Goal: Information Seeking & Learning: Learn about a topic

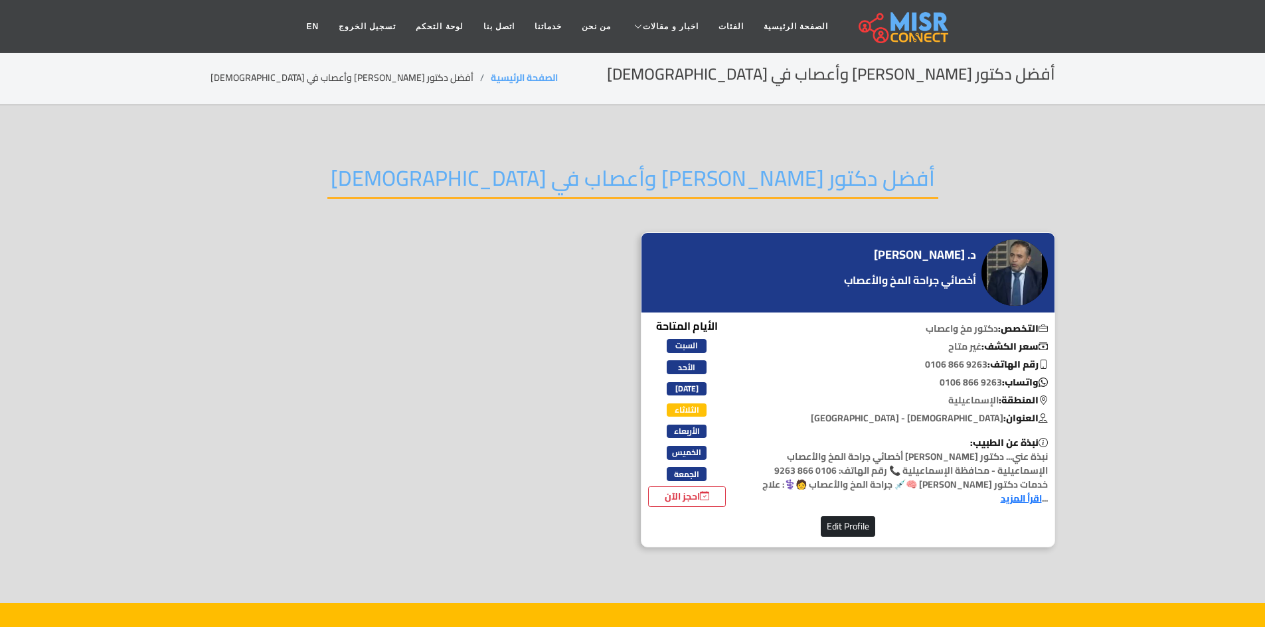
click at [919, 248] on h4 "د. نادر السيد محمد مصطفى نجم" at bounding box center [925, 255] width 102 height 15
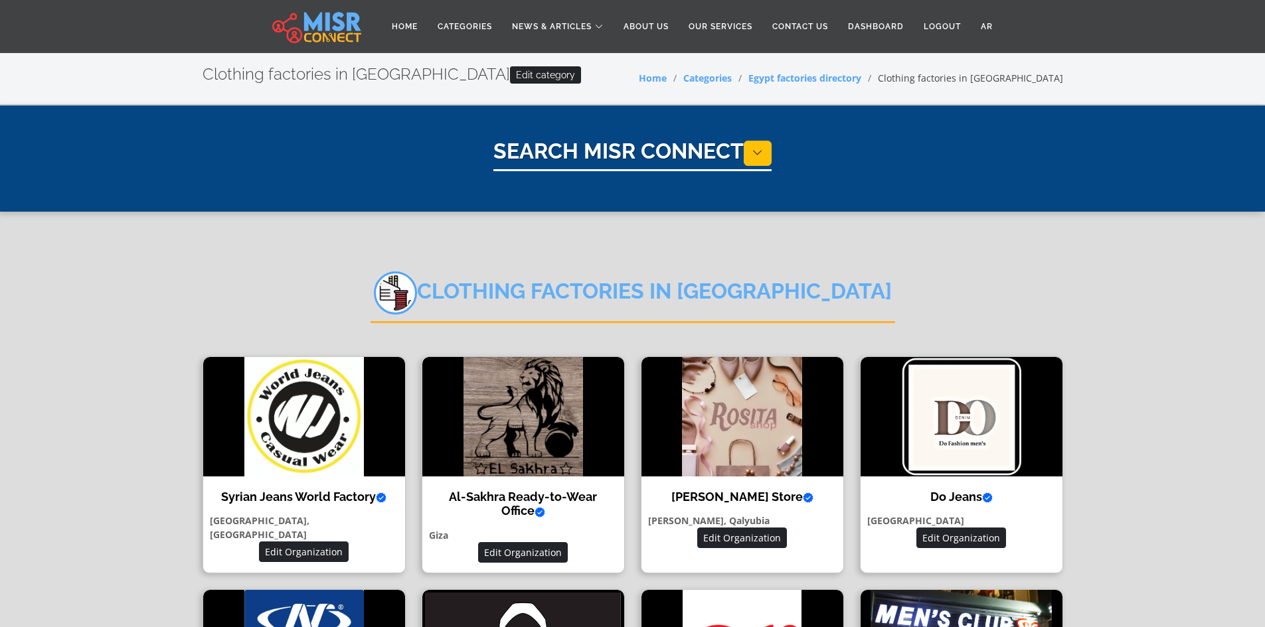
select select "**********"
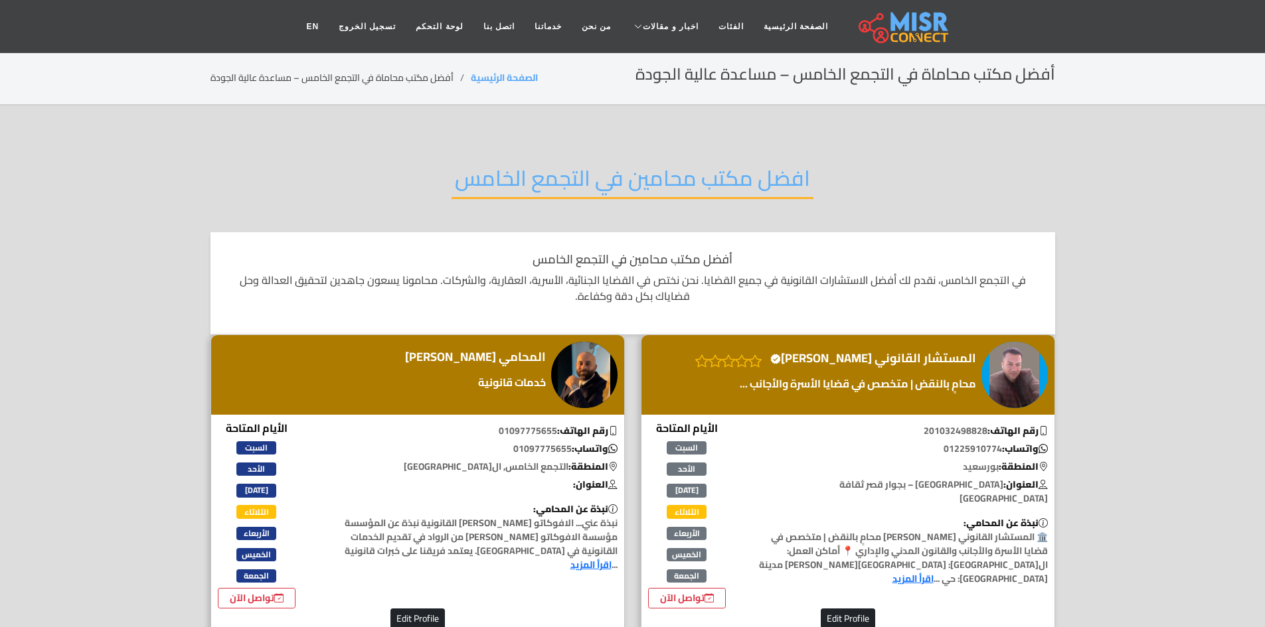
click at [571, 189] on h2 "افضل مكتب محامين في التجمع الخامس" at bounding box center [632, 182] width 362 height 34
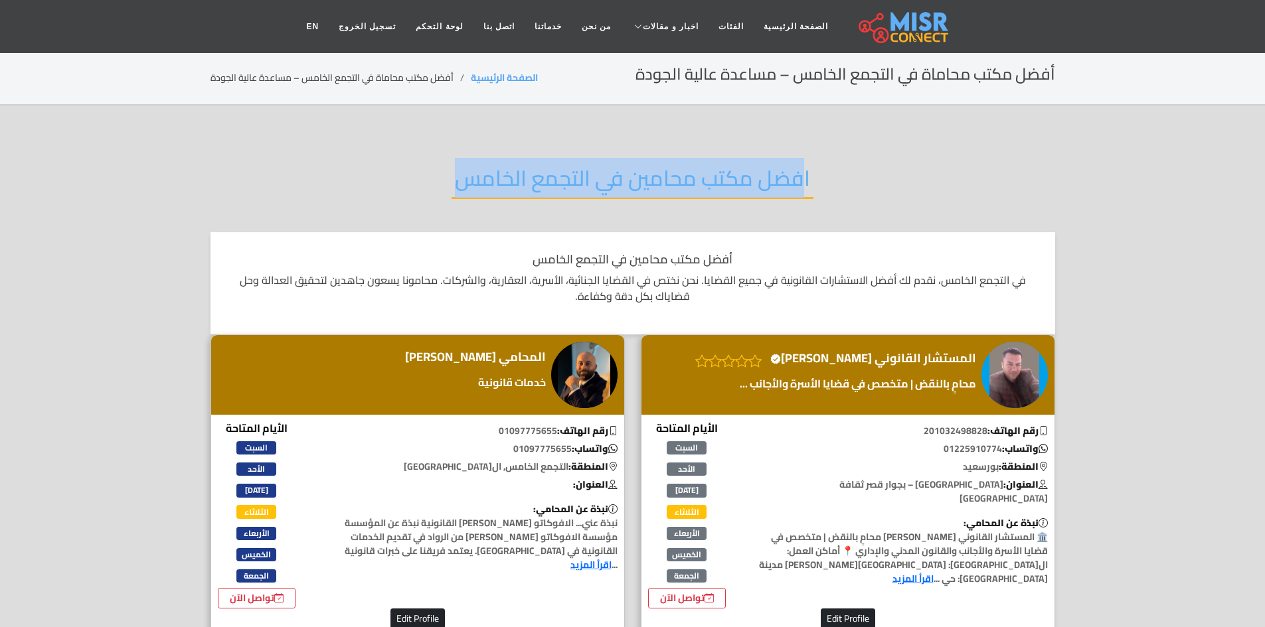
click at [571, 189] on h2 "افضل مكتب محامين في التجمع الخامس" at bounding box center [632, 182] width 362 height 34
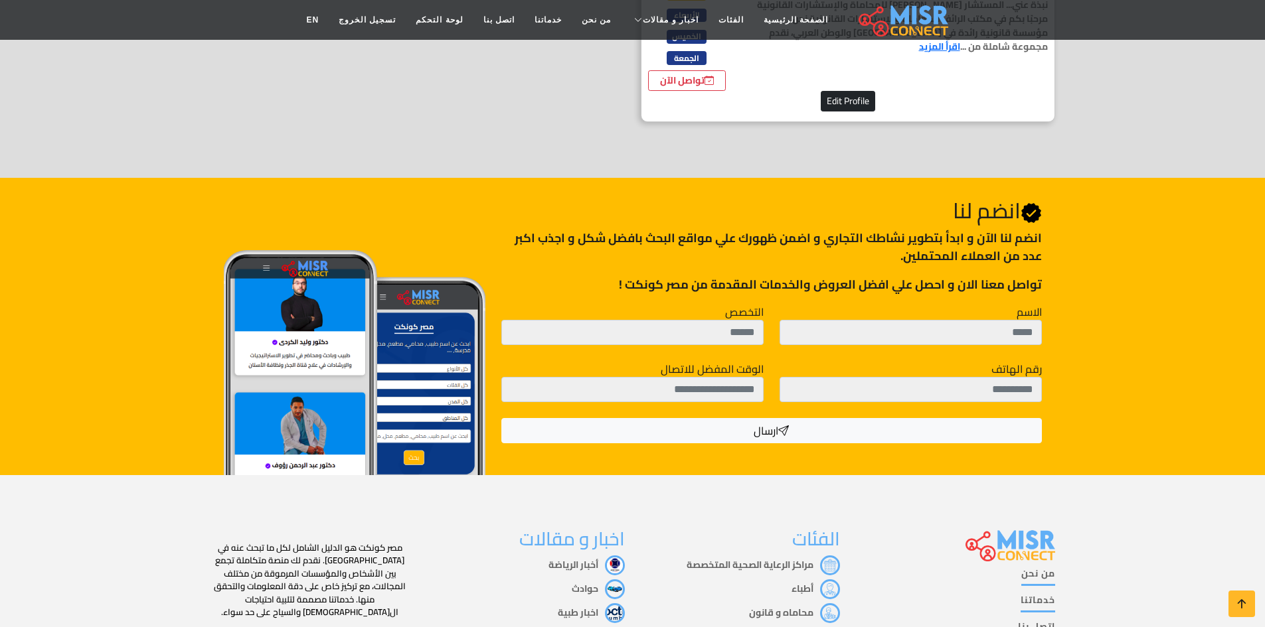
scroll to position [863, 0]
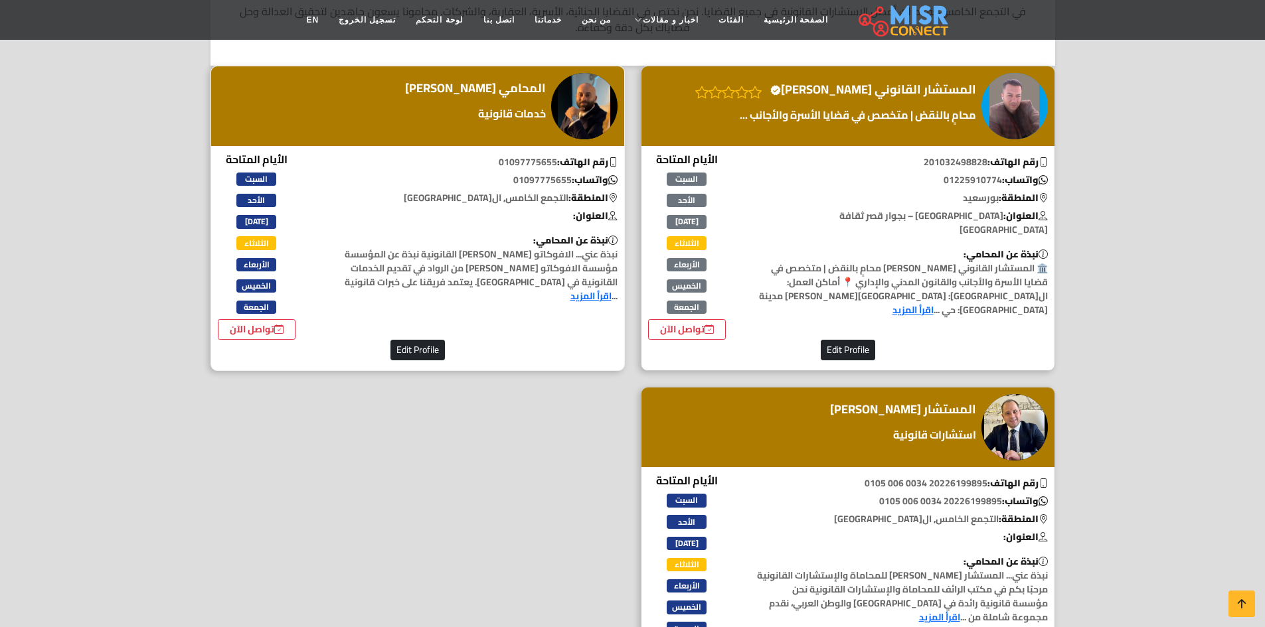
scroll to position [531, 0]
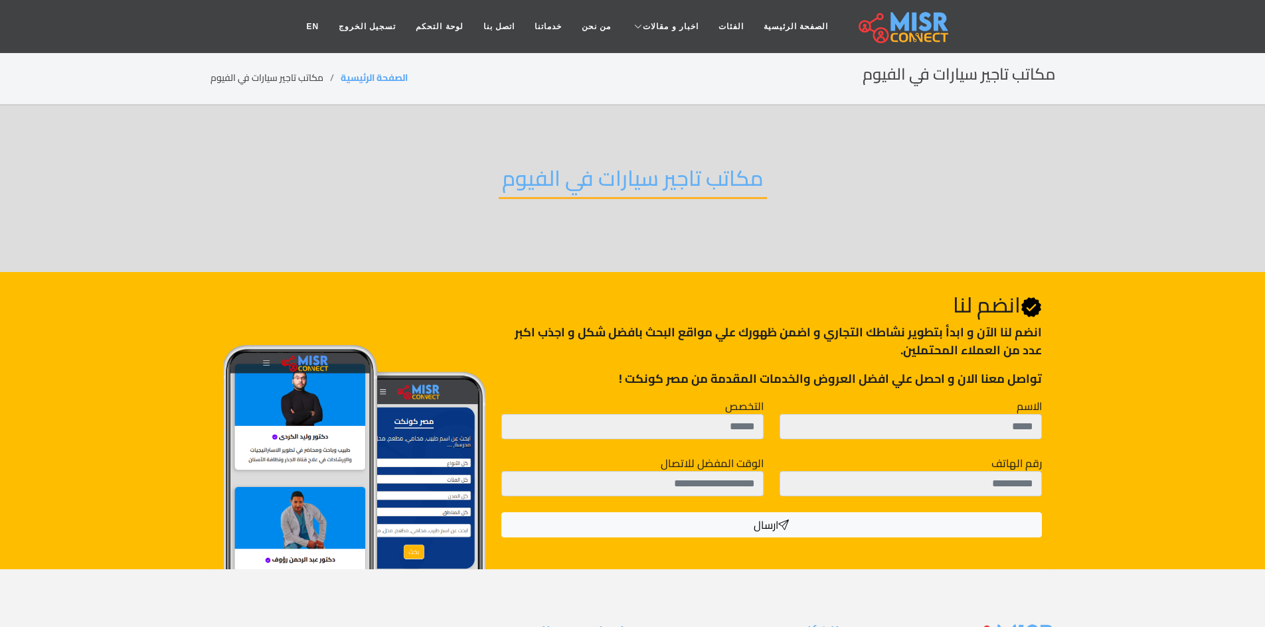
click at [561, 191] on h2 "مكاتب تاجير سيارات في الفيوم" at bounding box center [633, 182] width 268 height 34
click at [561, 192] on h2 "مكاتب تاجير سيارات في الفيوم" at bounding box center [633, 182] width 268 height 34
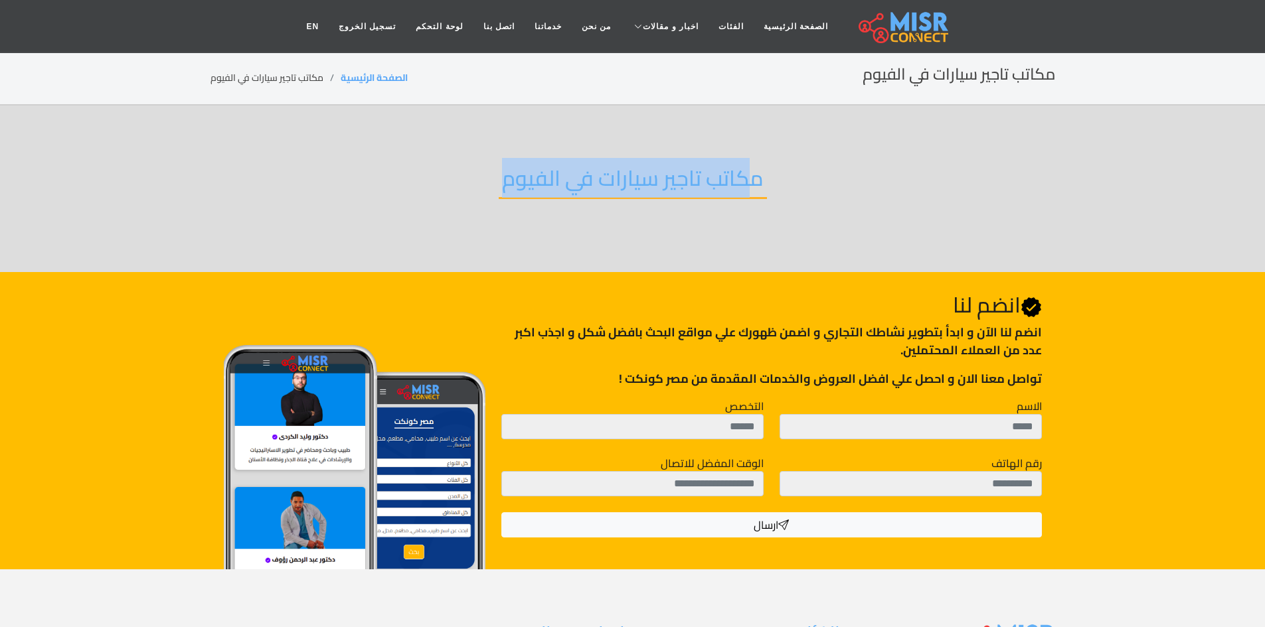
click at [561, 192] on h2 "مكاتب تاجير سيارات في الفيوم" at bounding box center [633, 182] width 268 height 34
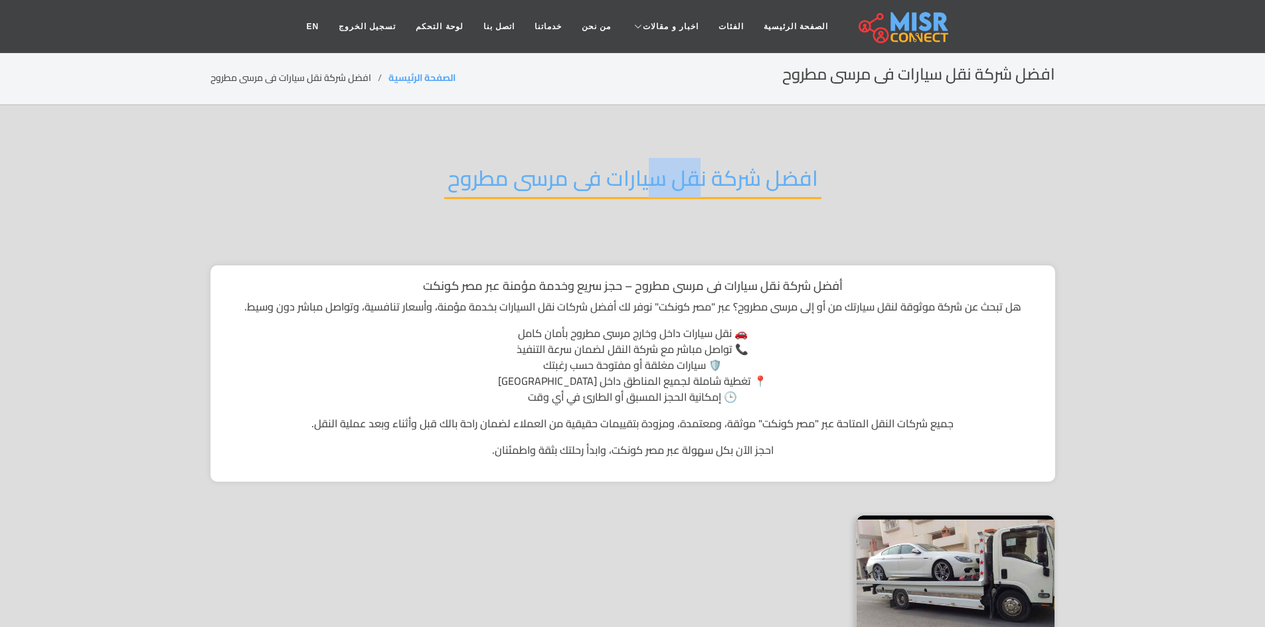
drag, startPoint x: 699, startPoint y: 184, endPoint x: 656, endPoint y: 179, distance: 43.4
click at [656, 179] on h2 "افضل شركة نقل سيارات فى مرسى مطروح" at bounding box center [632, 182] width 377 height 34
drag, startPoint x: 710, startPoint y: 181, endPoint x: 451, endPoint y: 175, distance: 259.0
click at [451, 175] on h2 "افضل شركة نقل سيارات فى مرسى مطروح" at bounding box center [632, 182] width 377 height 34
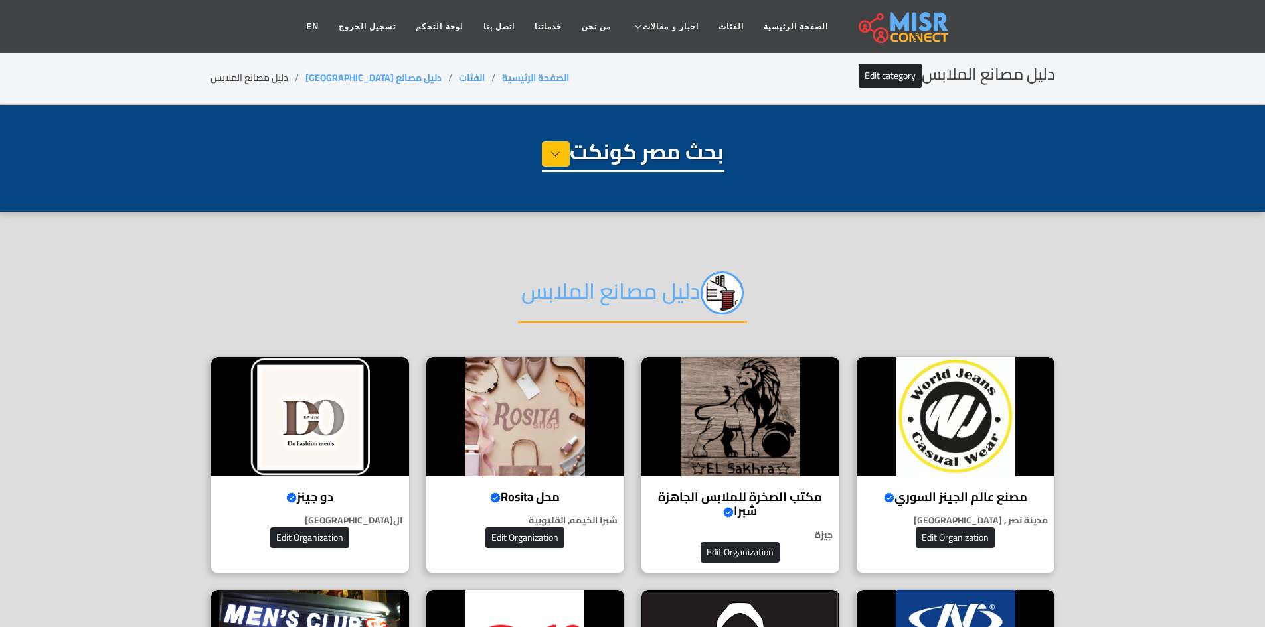
select select "**********"
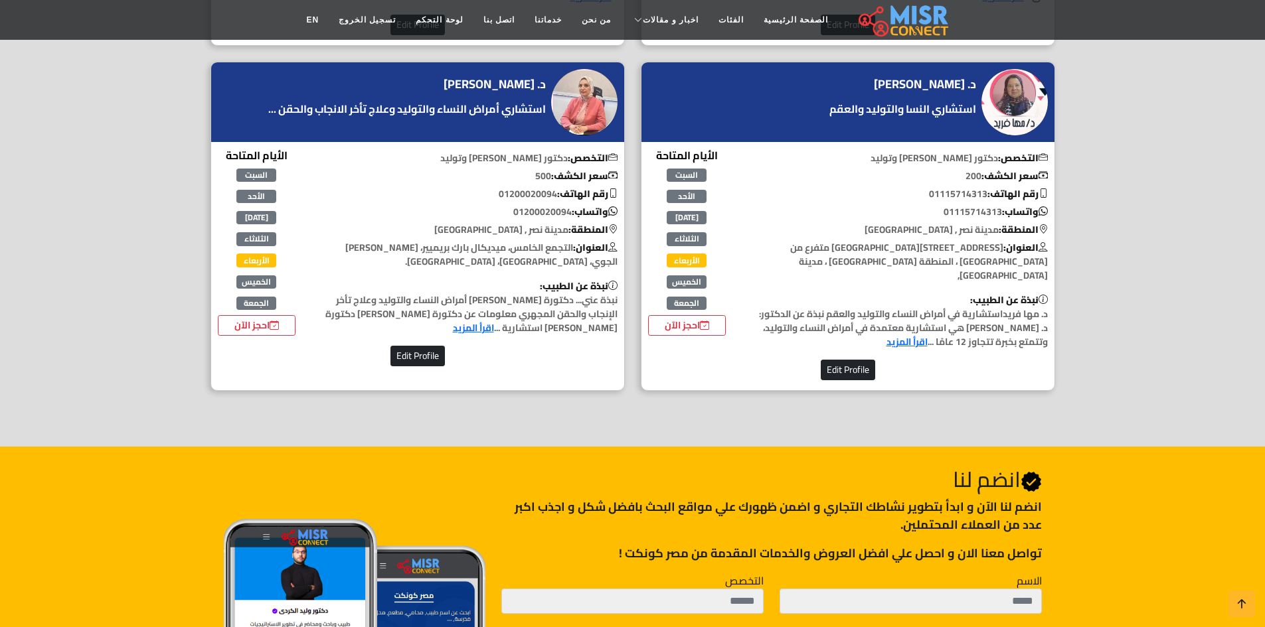
scroll to position [664, 0]
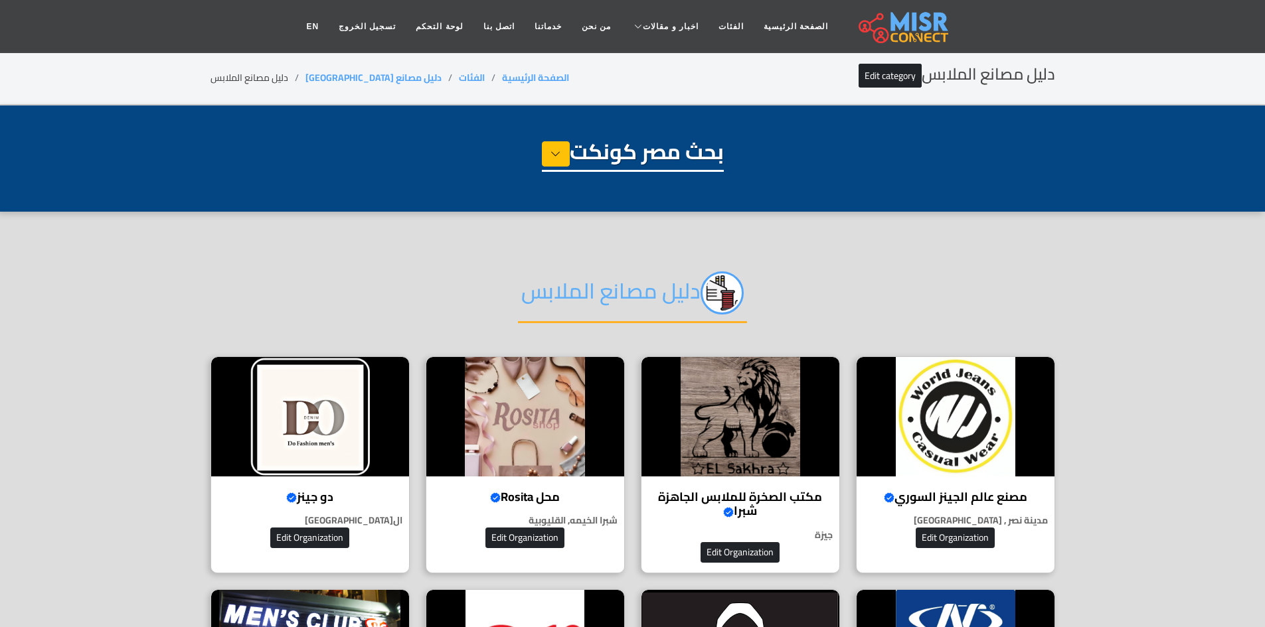
select select "**********"
